Goal: Task Accomplishment & Management: Manage account settings

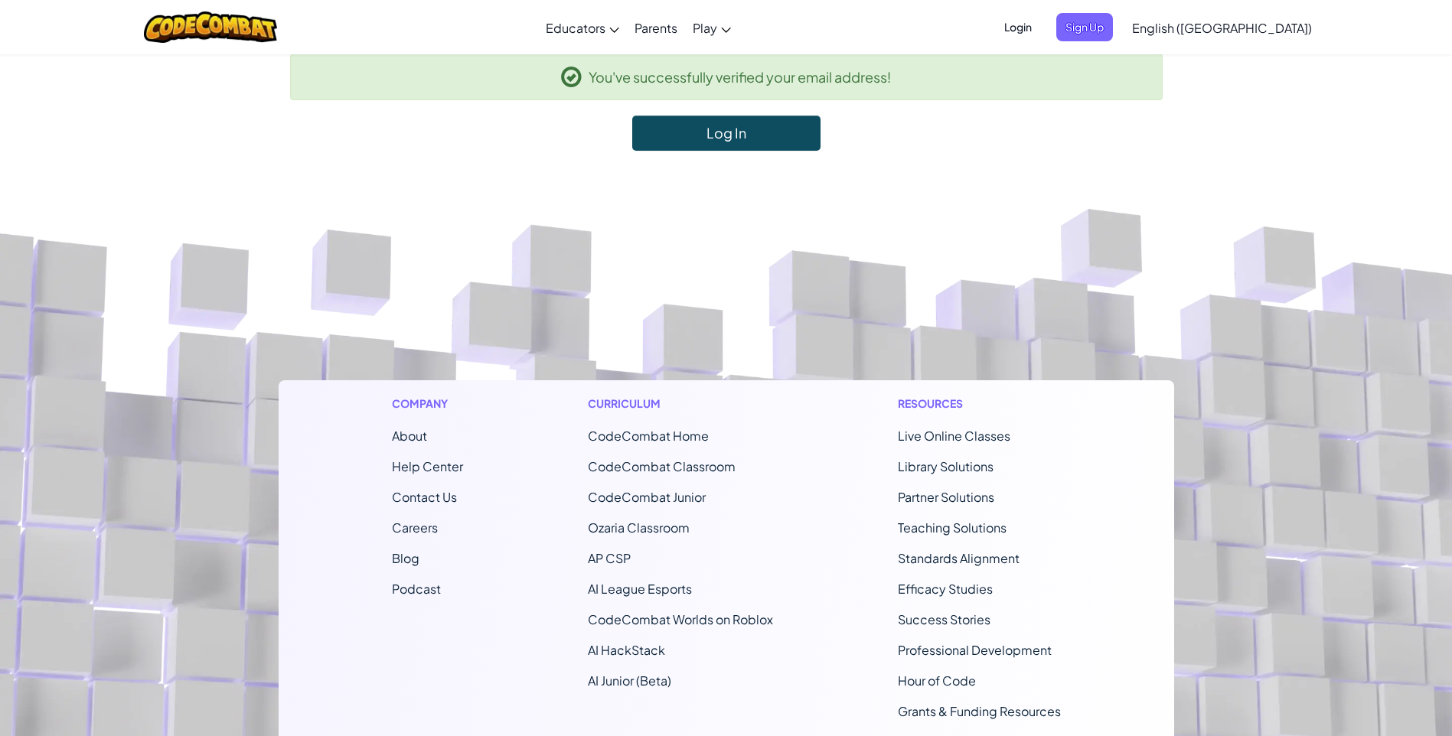
click at [1041, 28] on span "Login" at bounding box center [1018, 27] width 46 height 28
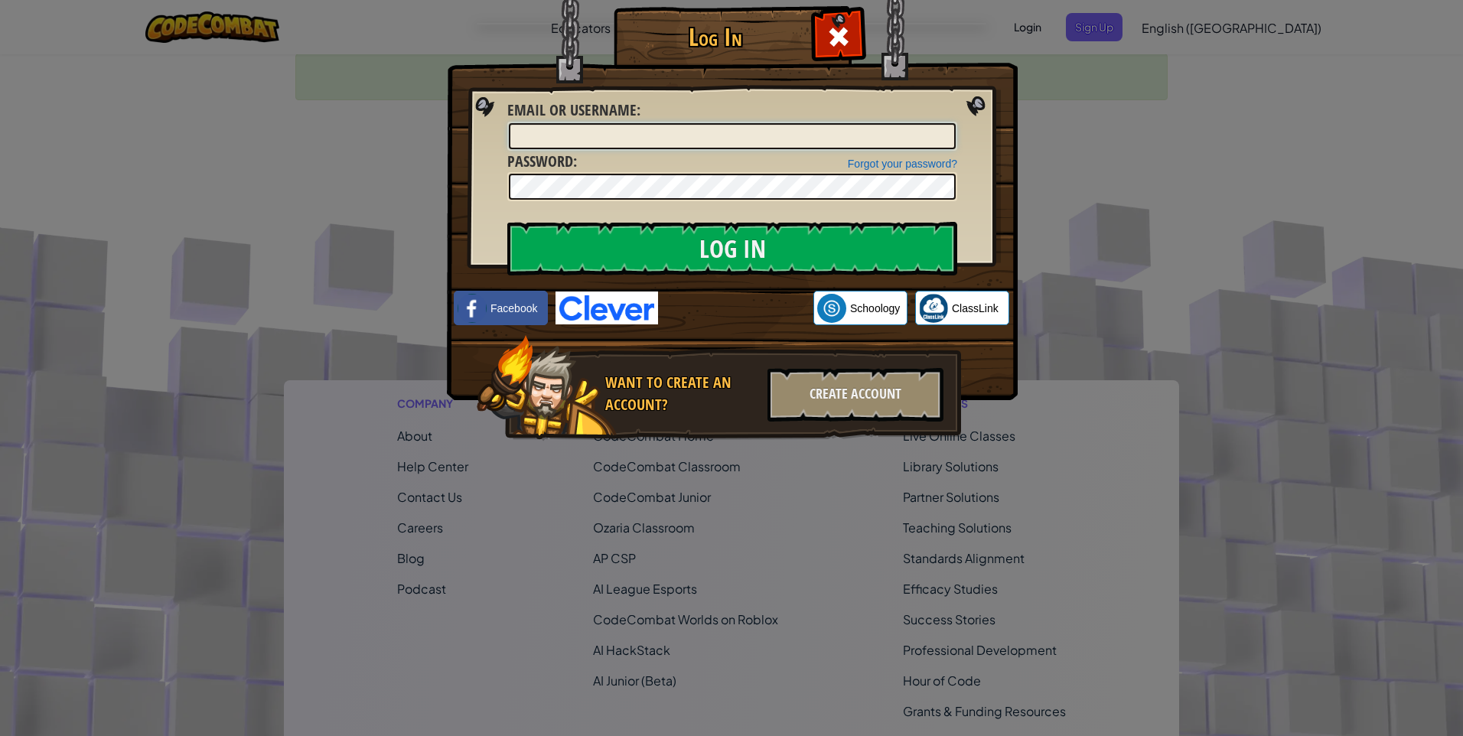
type input "[PERSON_NAME][EMAIL_ADDRESS][PERSON_NAME][PERSON_NAME][DOMAIN_NAME]"
click at [331, 259] on div "Log In Unknown Error Email or Username : [PERSON_NAME][EMAIL_ADDRESS][PERSON_NA…" at bounding box center [731, 368] width 1463 height 736
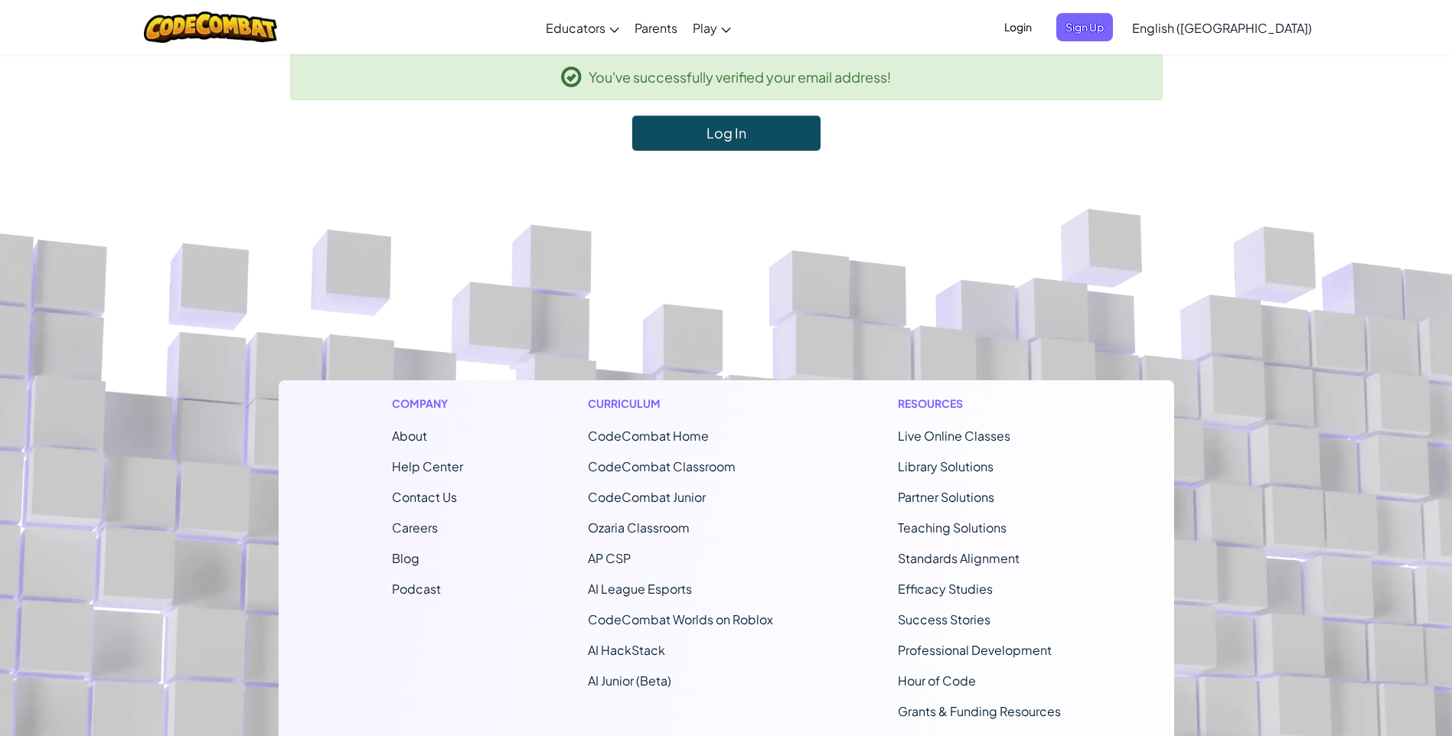
click at [688, 125] on link "Log In" at bounding box center [726, 133] width 188 height 35
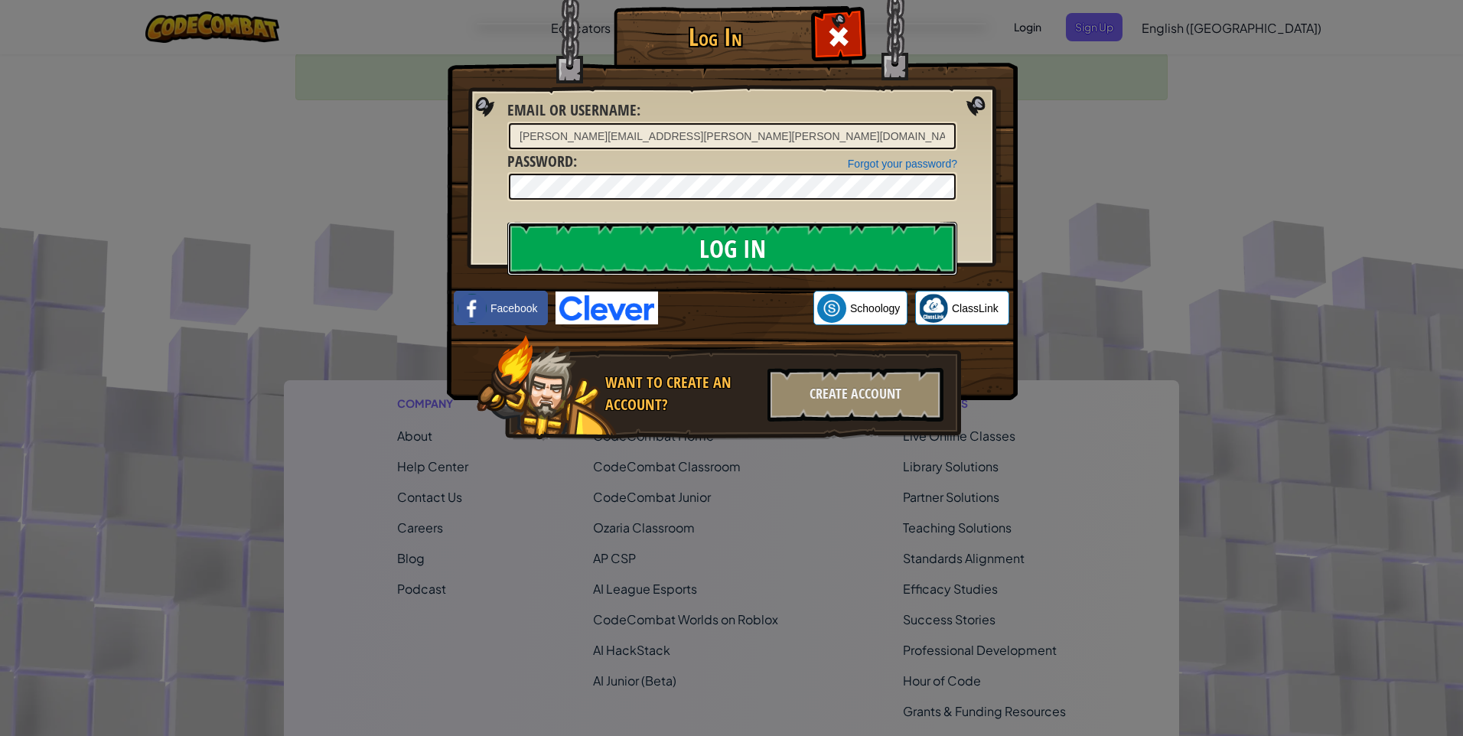
click at [739, 247] on input "Log In" at bounding box center [732, 249] width 450 height 54
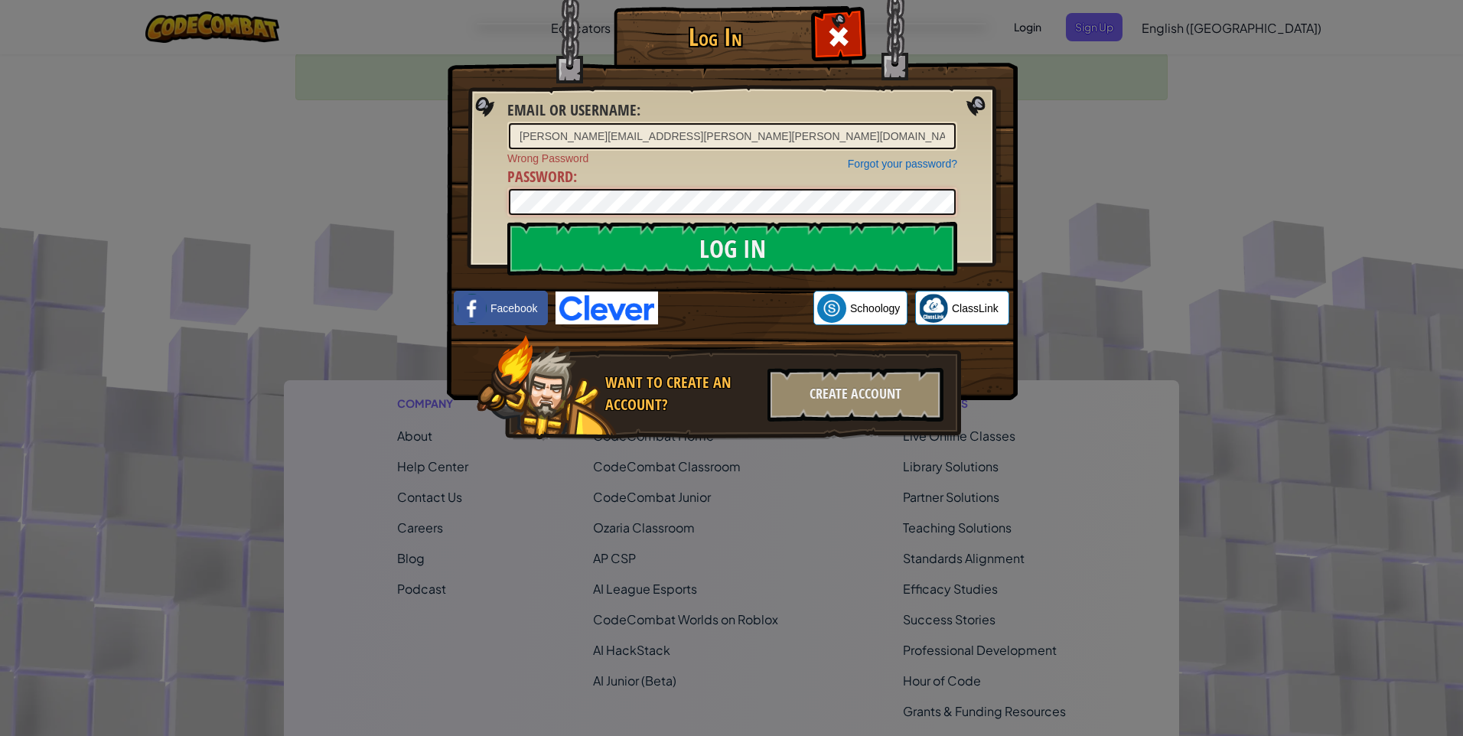
click at [477, 203] on div "Log In Email or Username : [PERSON_NAME][EMAIL_ADDRESS][PERSON_NAME][PERSON_NAM…" at bounding box center [732, 245] width 510 height 445
click at [1084, 201] on div "Log In Email or Username : [PERSON_NAME][EMAIL_ADDRESS][PERSON_NAME][PERSON_NAM…" at bounding box center [731, 368] width 1463 height 736
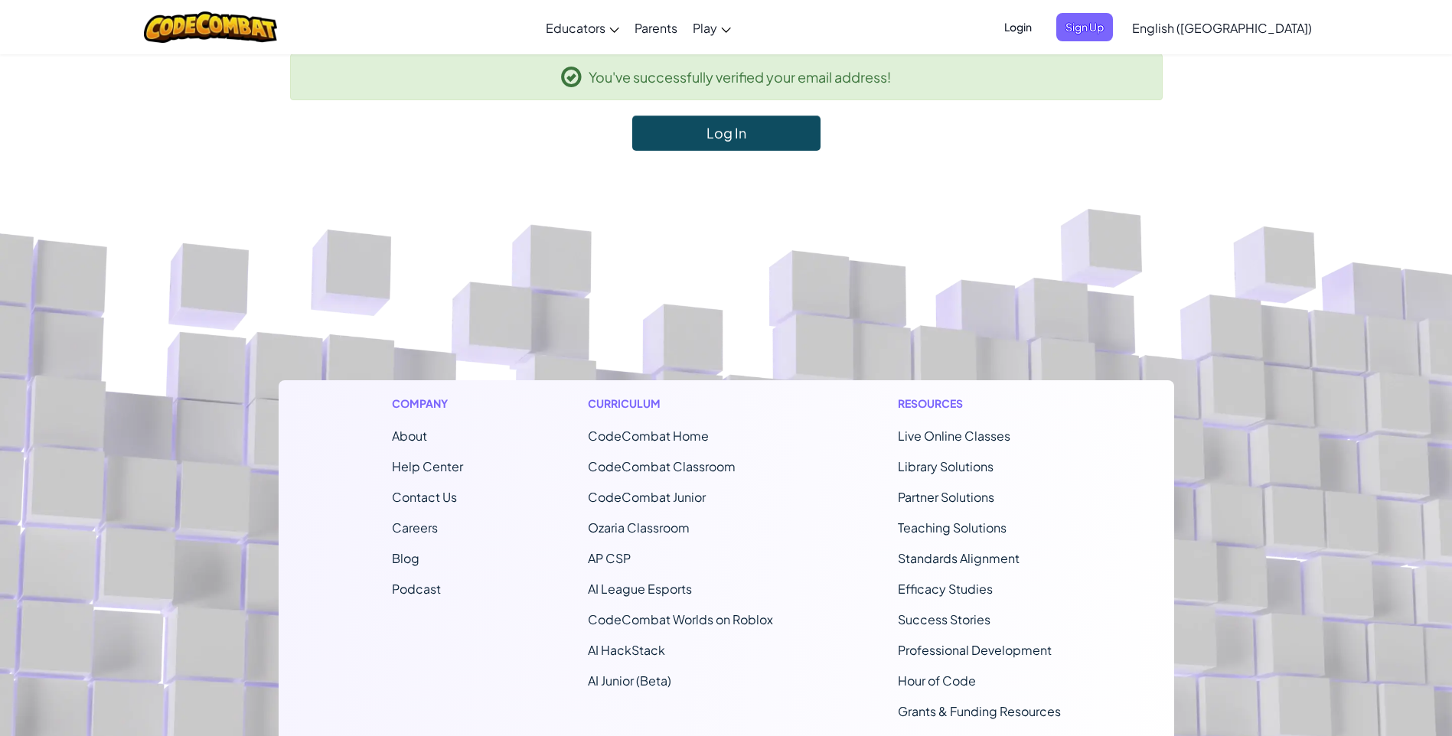
click at [718, 129] on link "Log In" at bounding box center [726, 133] width 188 height 35
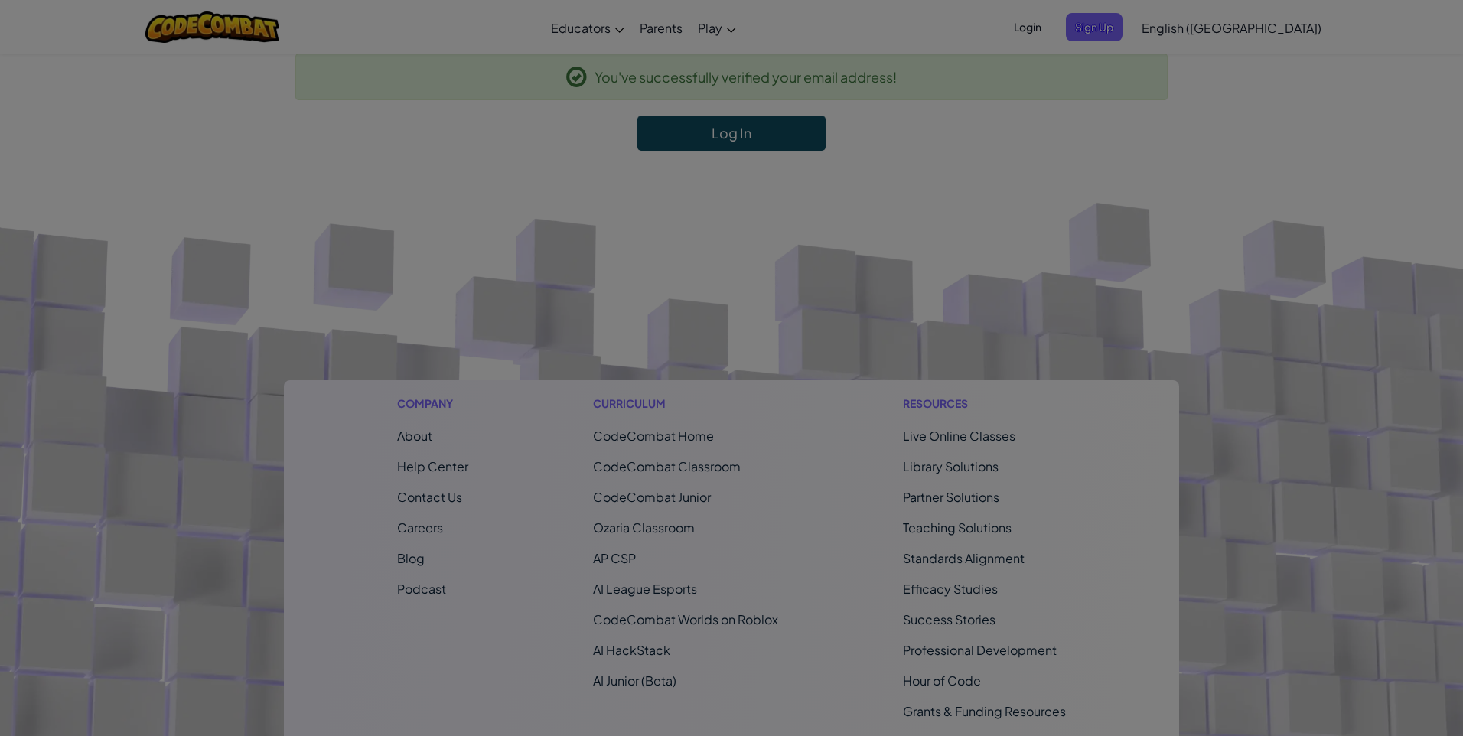
type input "[PERSON_NAME][EMAIL_ADDRESS][PERSON_NAME][PERSON_NAME][DOMAIN_NAME]"
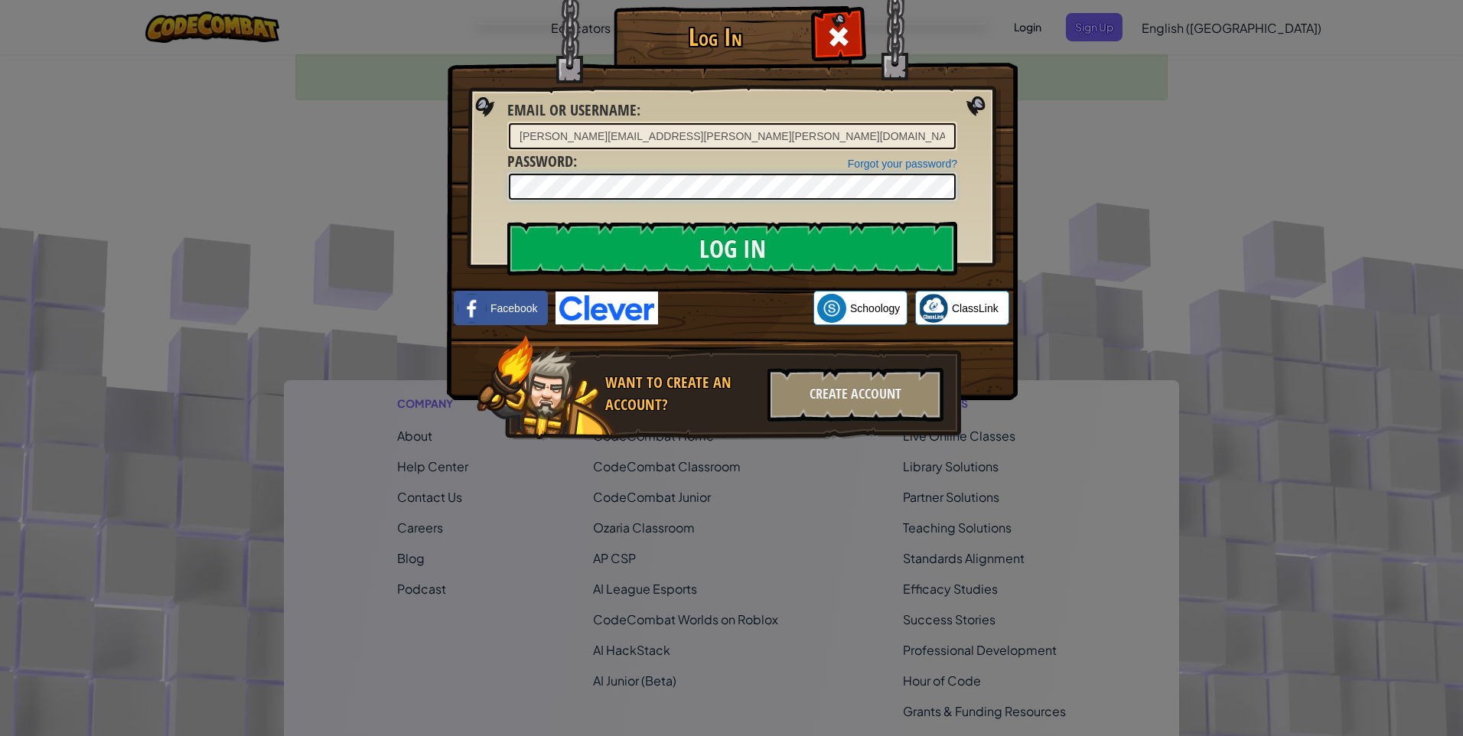
click at [507, 222] on input "Log In" at bounding box center [732, 249] width 450 height 54
